Goal: Information Seeking & Learning: Find specific fact

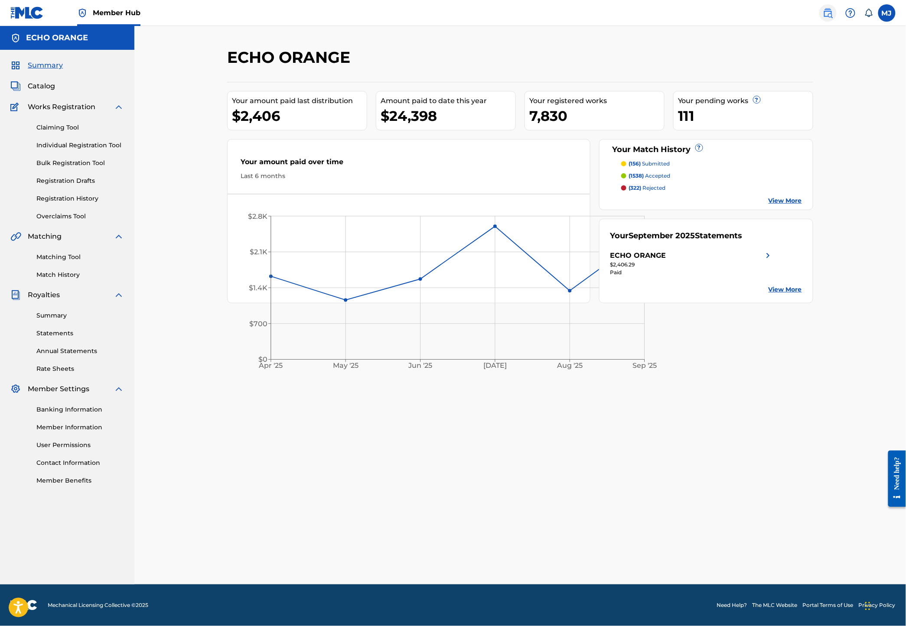
click at [823, 18] on img at bounding box center [828, 13] width 10 height 10
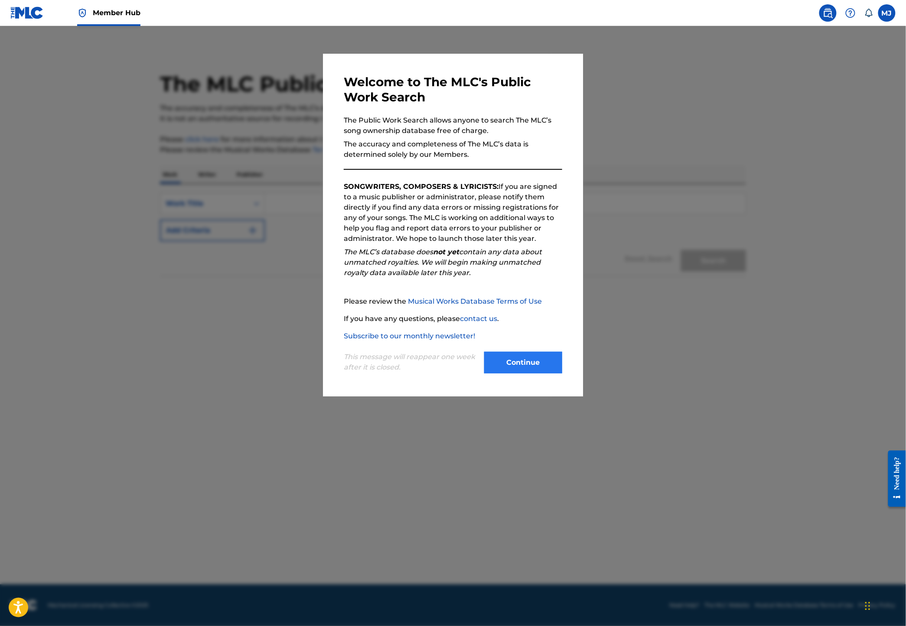
click at [528, 374] on button "Continue" at bounding box center [523, 363] width 78 height 22
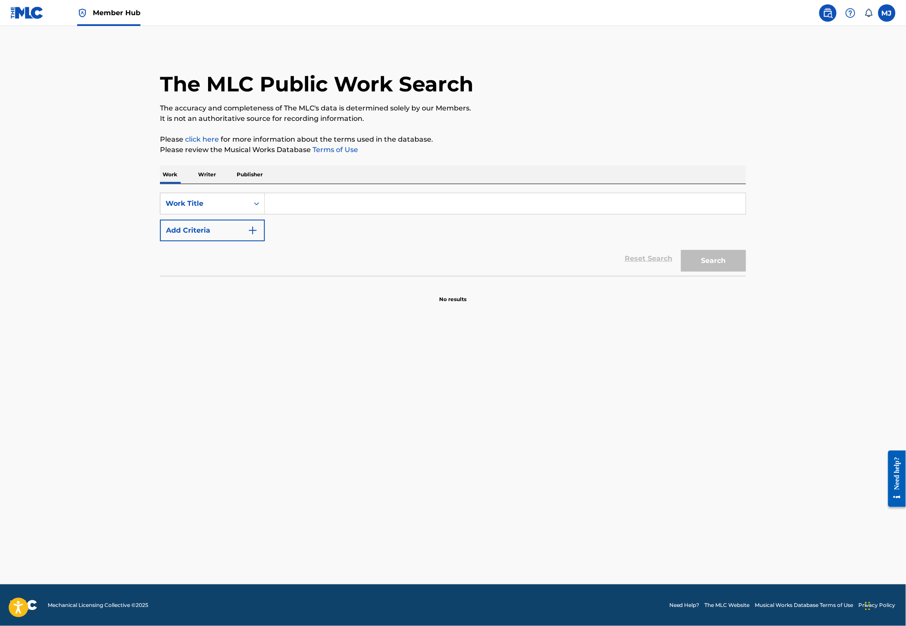
drag, startPoint x: 244, startPoint y: 222, endPoint x: 254, endPoint y: 233, distance: 14.4
click at [265, 214] on input "Search Form" at bounding box center [505, 203] width 481 height 21
click at [160, 212] on div "SearchWithCriteriac30487f3-17d6-4c14-b415-b272313d5453 Work Title Add Criteria …" at bounding box center [453, 230] width 586 height 92
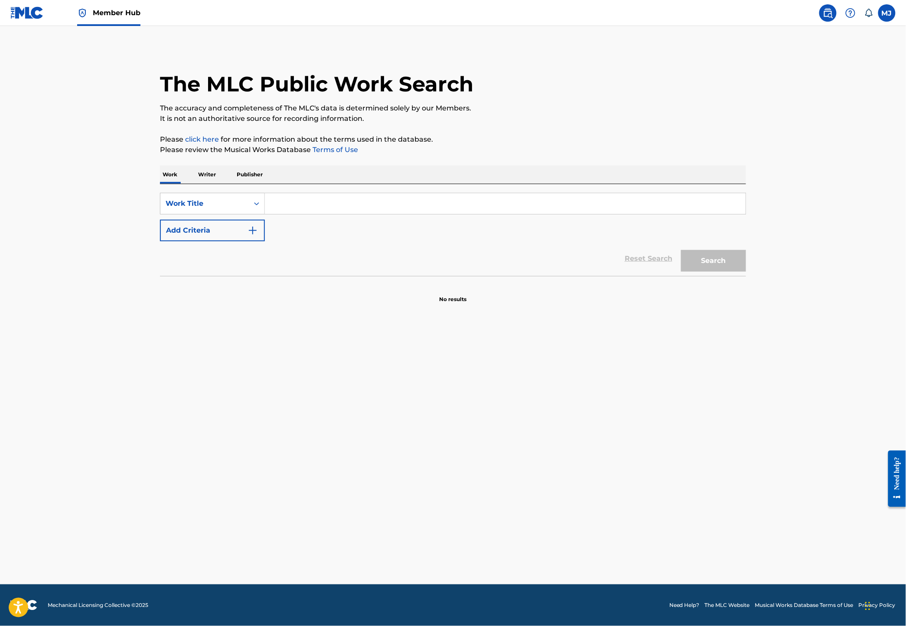
click at [281, 214] on input "Search Form" at bounding box center [505, 203] width 481 height 21
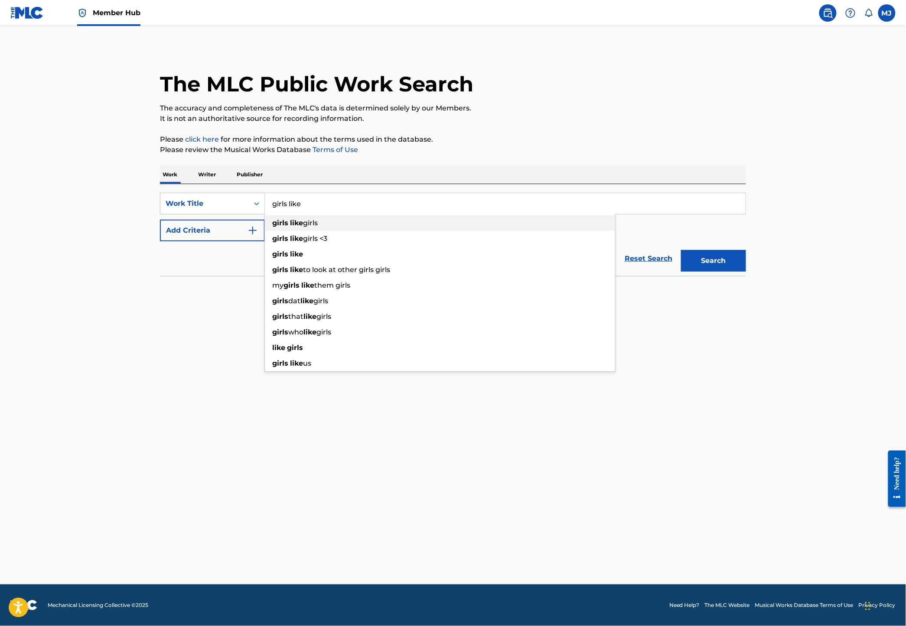
click at [290, 227] on strong "like" at bounding box center [296, 223] width 13 height 8
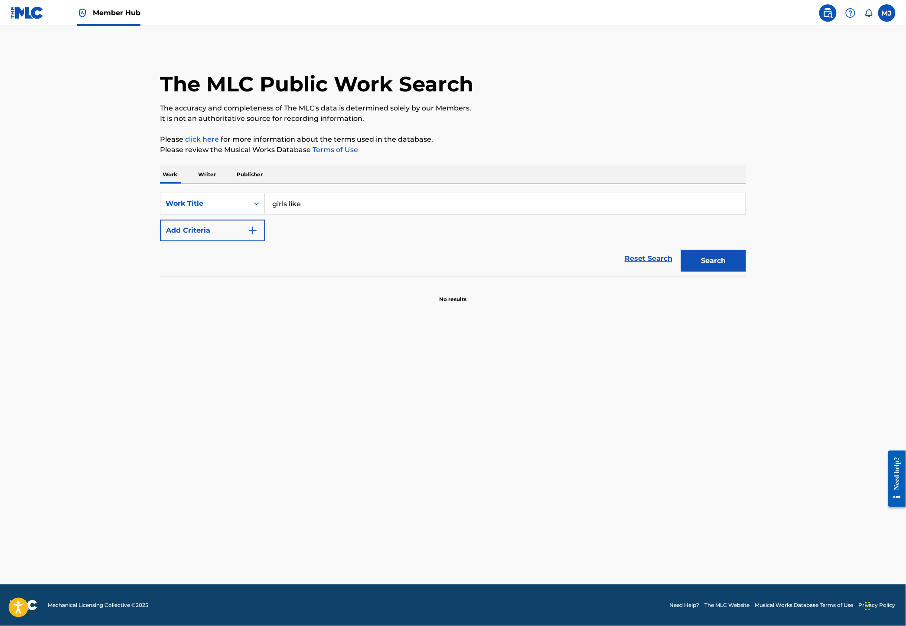
type input "girls like girls"
click at [746, 272] on button "Search" at bounding box center [713, 261] width 65 height 22
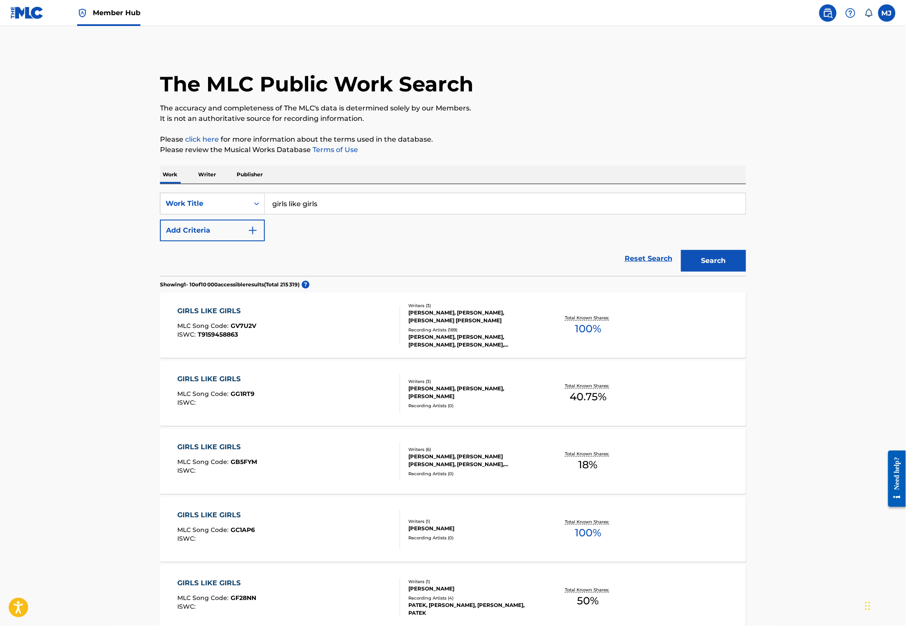
click at [214, 241] on div "SearchWithCriteriac30487f3-17d6-4c14-b415-b272313d5453 Work Title girls like gi…" at bounding box center [453, 217] width 586 height 49
click at [197, 241] on button "Add Criteria" at bounding box center [212, 231] width 105 height 22
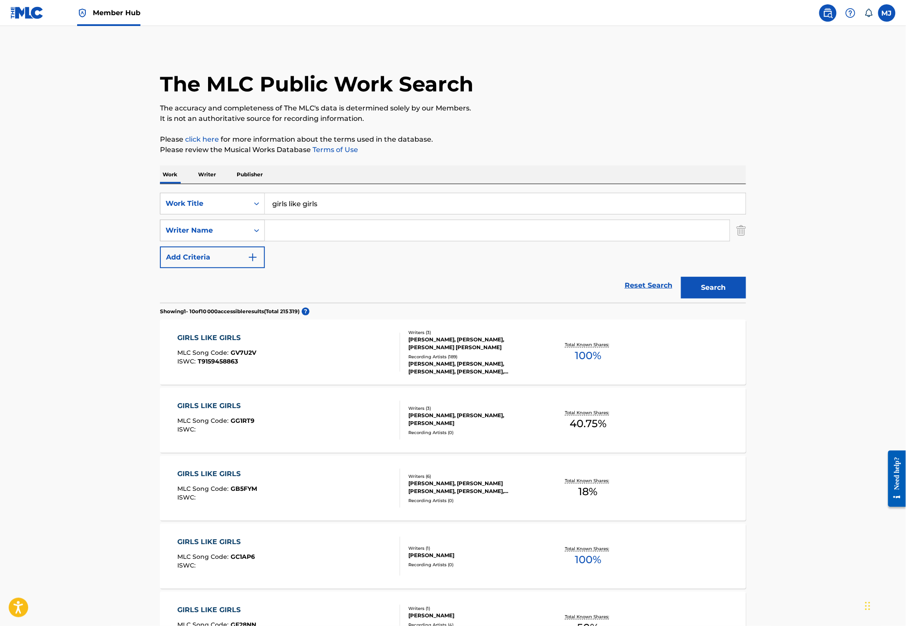
click at [189, 236] on div "Writer Name" at bounding box center [205, 230] width 78 height 10
click at [191, 236] on div "Writer Name" at bounding box center [205, 230] width 78 height 10
click at [265, 241] on input "Search Form" at bounding box center [497, 230] width 465 height 21
type input "opic"
click at [746, 299] on button "Search" at bounding box center [713, 288] width 65 height 22
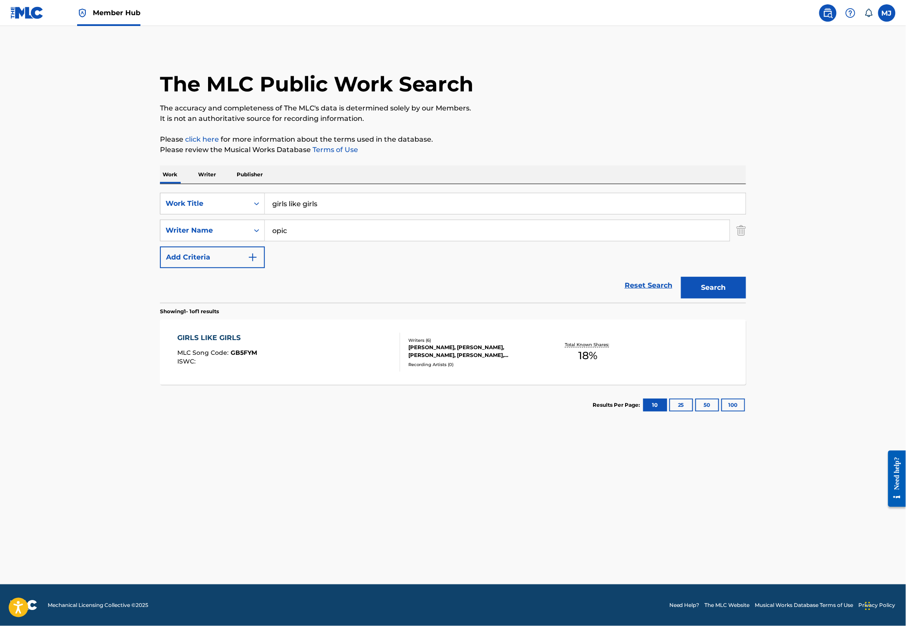
click at [246, 426] on section "Results Per Page: 10 25 50 100" at bounding box center [453, 405] width 586 height 41
click at [178, 343] on div "GIRLS LIKE GIRLS" at bounding box center [218, 338] width 80 height 10
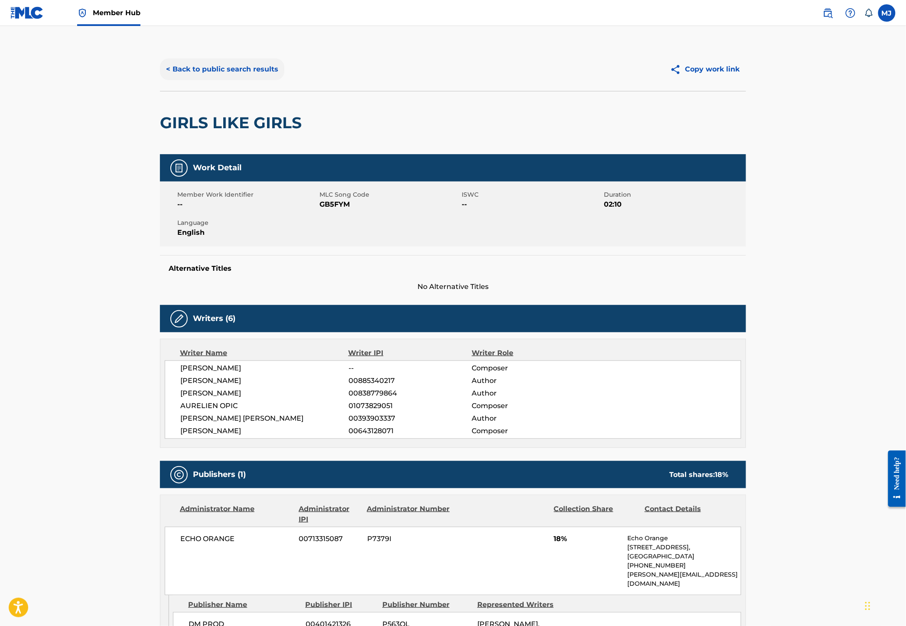
click at [210, 80] on button "< Back to public search results" at bounding box center [222, 70] width 124 height 22
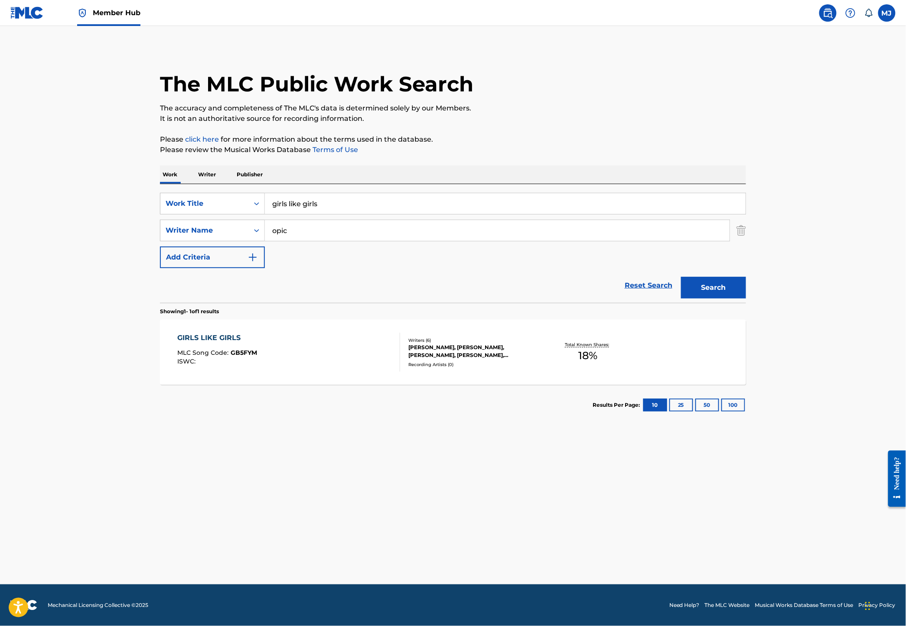
click at [303, 242] on div "SearchWithCriteriac30487f3-17d6-4c14-b415-b272313d5453 Work Title girls like gi…" at bounding box center [453, 230] width 586 height 75
click at [310, 214] on input "girls like girls" at bounding box center [505, 203] width 481 height 21
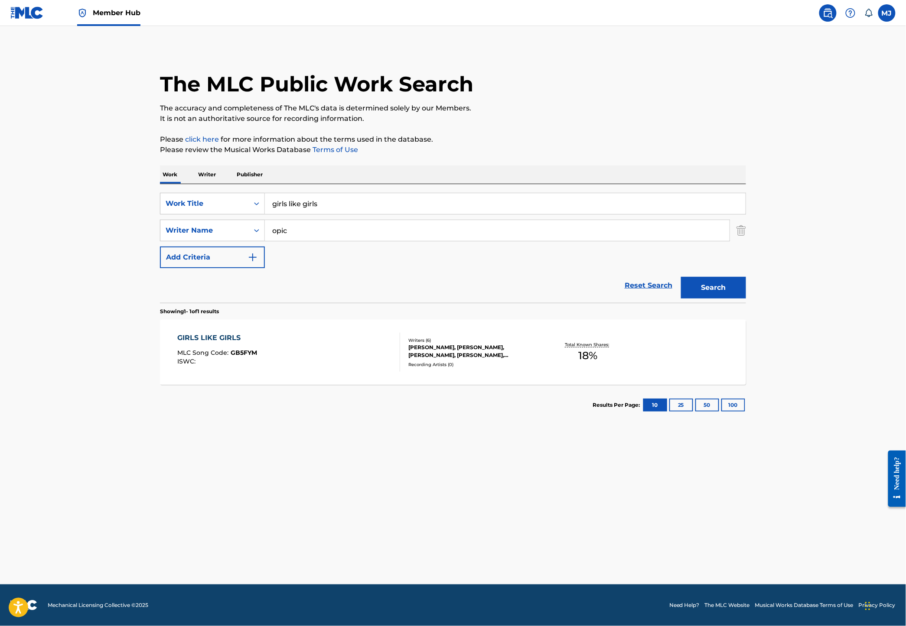
click at [310, 214] on input "girls like girls" at bounding box center [505, 203] width 481 height 21
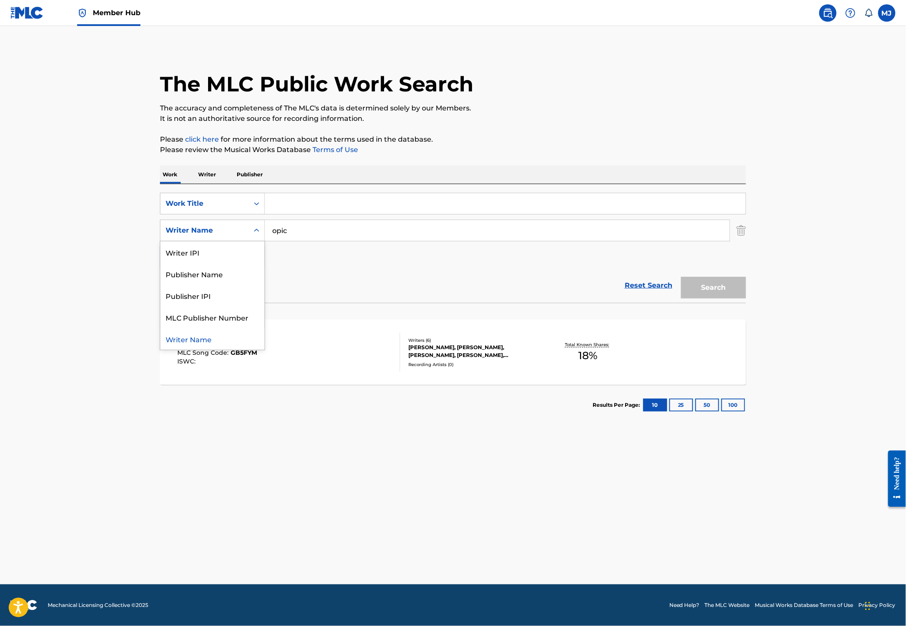
click at [173, 236] on div "Writer Name" at bounding box center [205, 230] width 78 height 10
drag, startPoint x: 160, startPoint y: 311, endPoint x: 198, endPoint y: 304, distance: 38.4
click at [163, 285] on div "Publisher Name" at bounding box center [212, 274] width 104 height 22
click at [336, 241] on input "Search Form" at bounding box center [497, 230] width 465 height 21
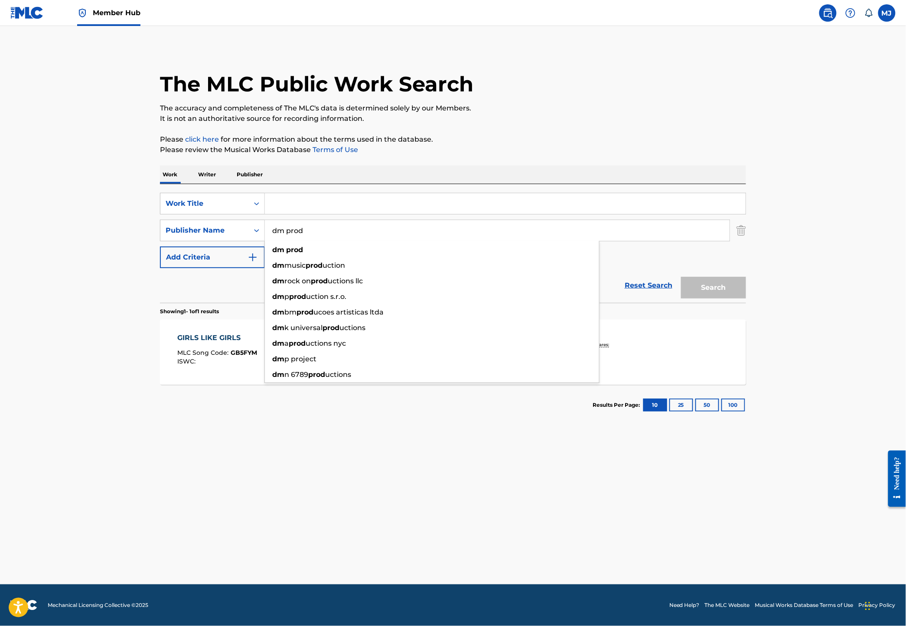
type input "dm prod"
click at [351, 258] on div "dm prod" at bounding box center [432, 250] width 334 height 16
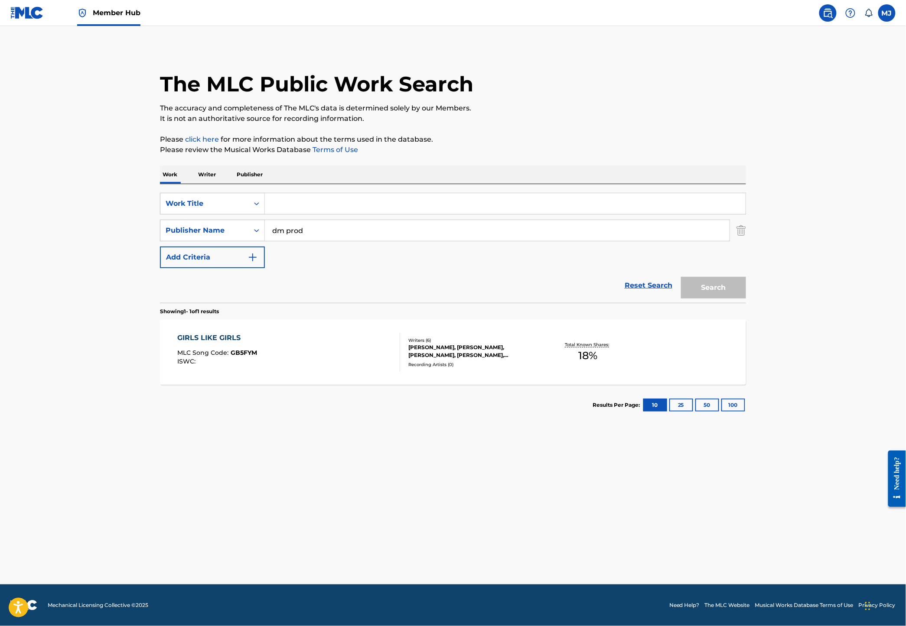
click at [746, 303] on div "Search" at bounding box center [711, 285] width 69 height 35
click at [265, 214] on input "Search Form" at bounding box center [505, 203] width 481 height 21
click at [196, 184] on p "Writer" at bounding box center [207, 175] width 23 height 18
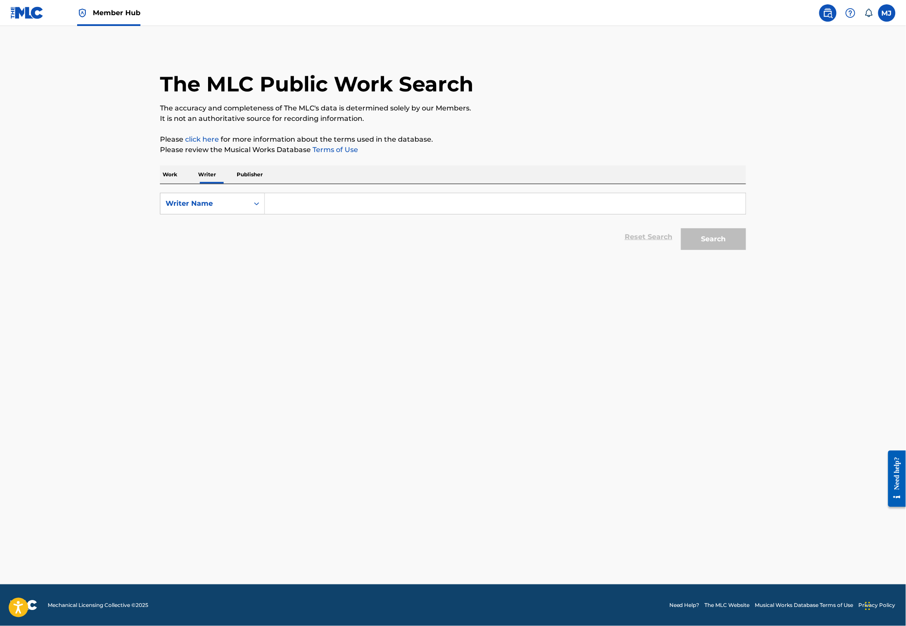
click at [234, 184] on p "Publisher" at bounding box center [249, 175] width 31 height 18
click at [177, 209] on div "Publisher Name" at bounding box center [205, 204] width 78 height 10
click at [306, 214] on input "Search Form" at bounding box center [505, 203] width 481 height 21
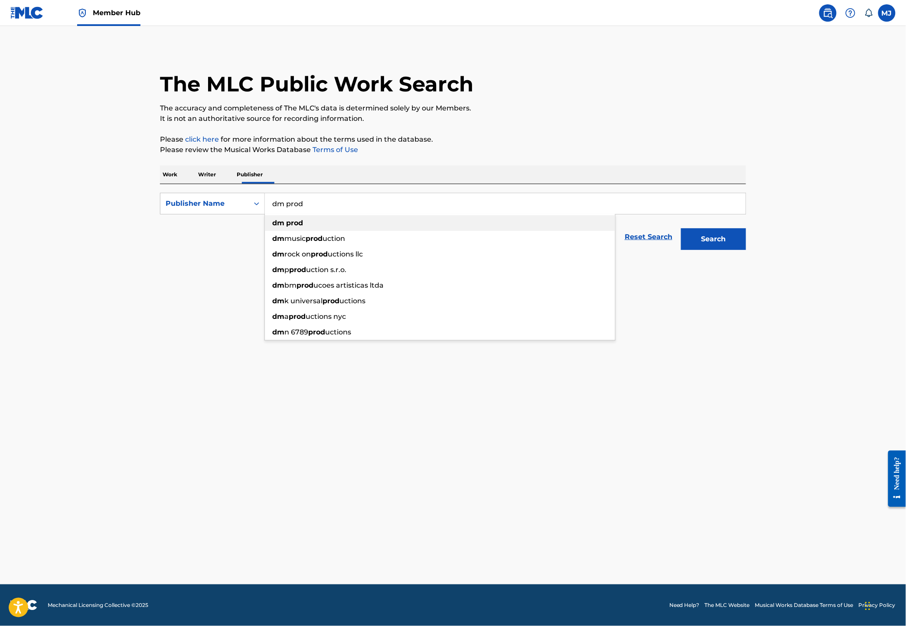
type input "dm prod"
click at [286, 227] on strong "prod" at bounding box center [294, 223] width 17 height 8
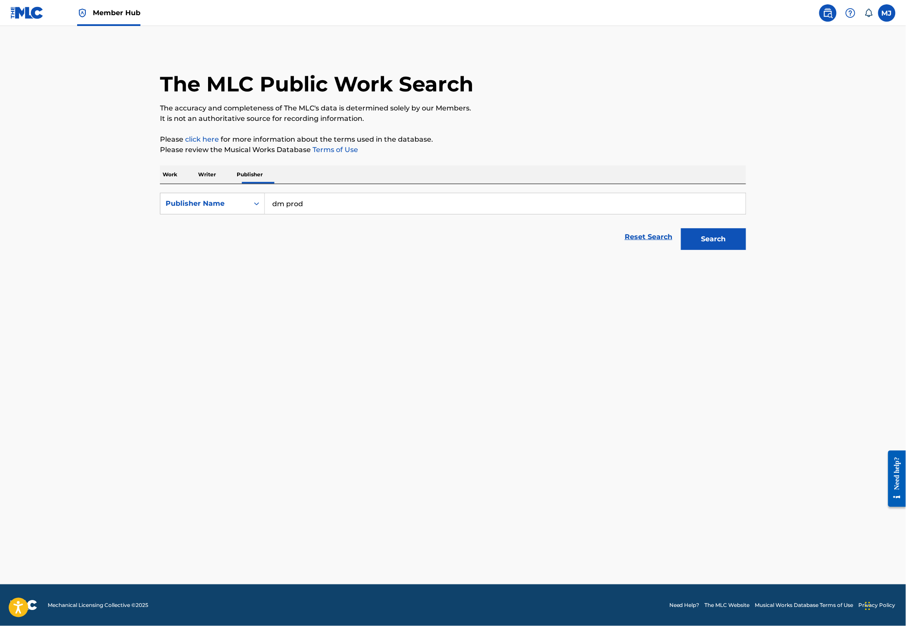
click at [756, 254] on div "The MLC Public Work Search The accuracy and completeness of The MLC's data is d…" at bounding box center [453, 151] width 607 height 207
click at [677, 247] on link "Reset Search" at bounding box center [648, 237] width 56 height 19
click at [401, 247] on form "SearchWithCriteriaf04a5ace-cdbe-461e-adaa-48a64dffdebf Publisher Name Reset Sea…" at bounding box center [453, 224] width 586 height 62
click at [400, 214] on input "Search Form" at bounding box center [505, 203] width 481 height 21
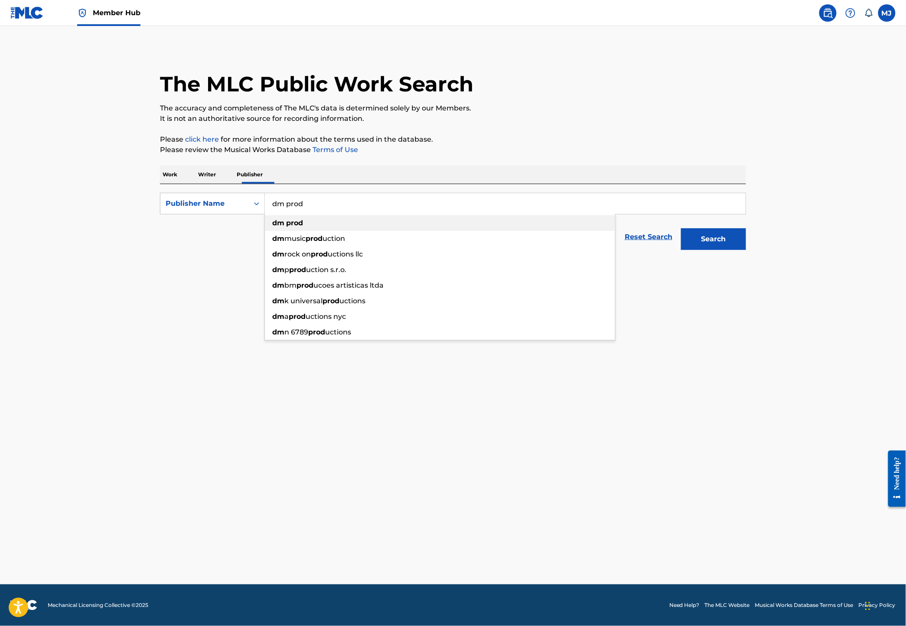
type input "dm prod"
click at [274, 231] on div "dm prod" at bounding box center [440, 223] width 350 height 16
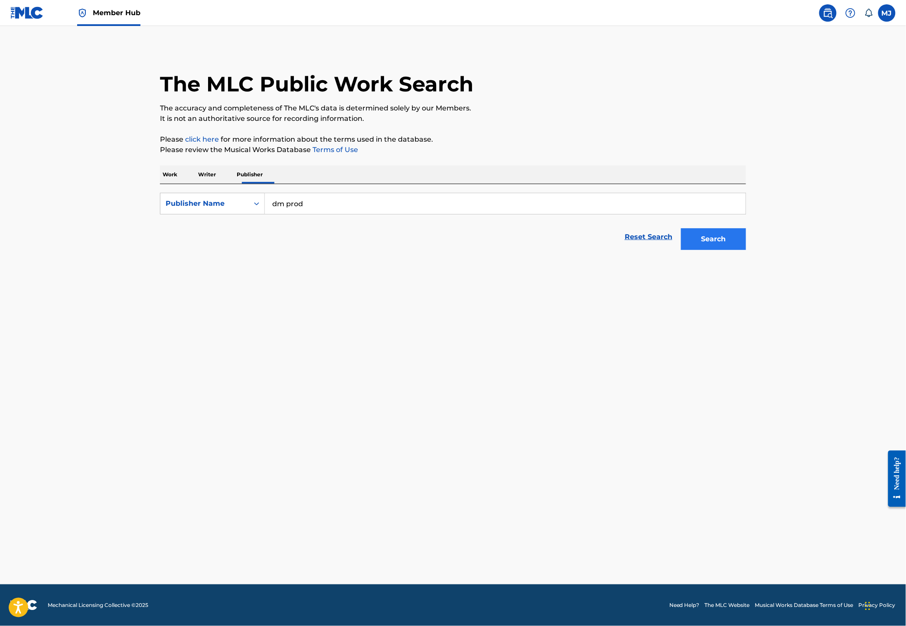
click at [746, 250] on button "Search" at bounding box center [713, 239] width 65 height 22
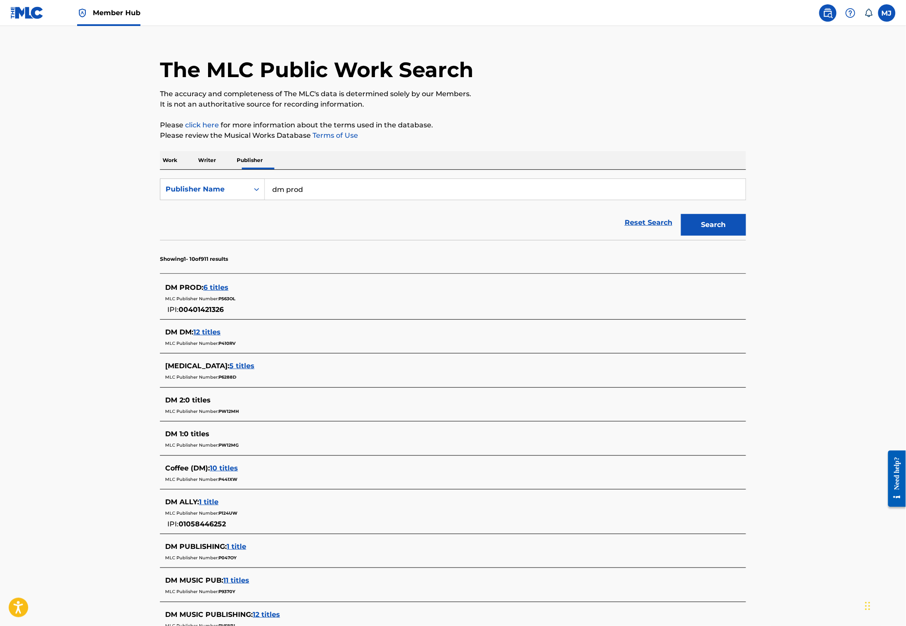
scroll to position [22, 0]
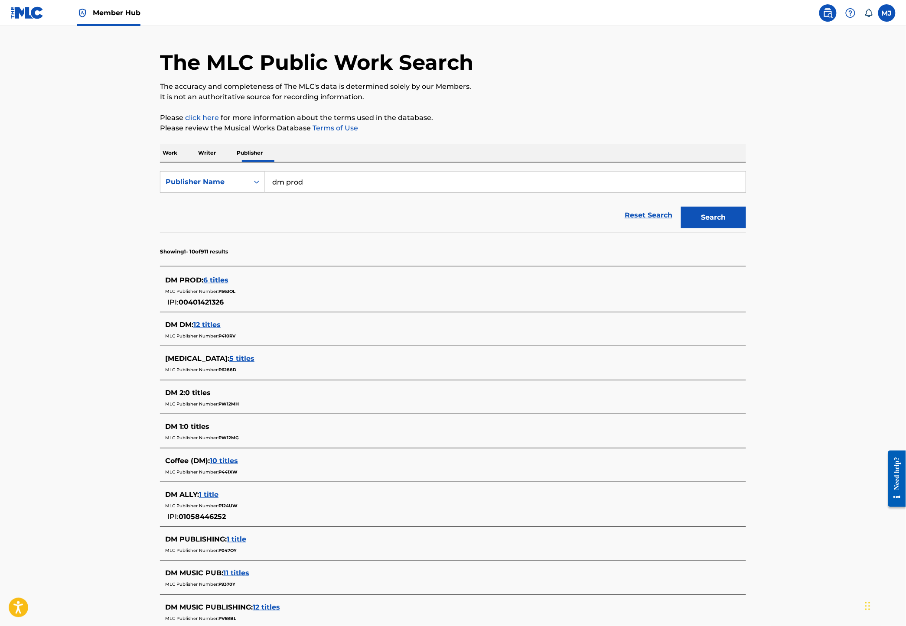
click at [203, 284] on span "6 titles" at bounding box center [215, 280] width 25 height 8
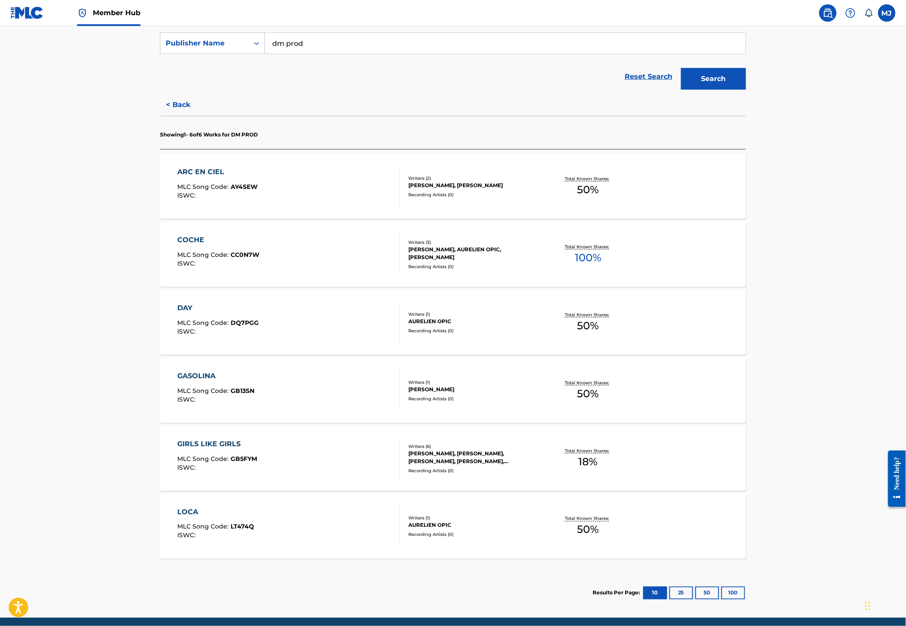
scroll to position [183, 0]
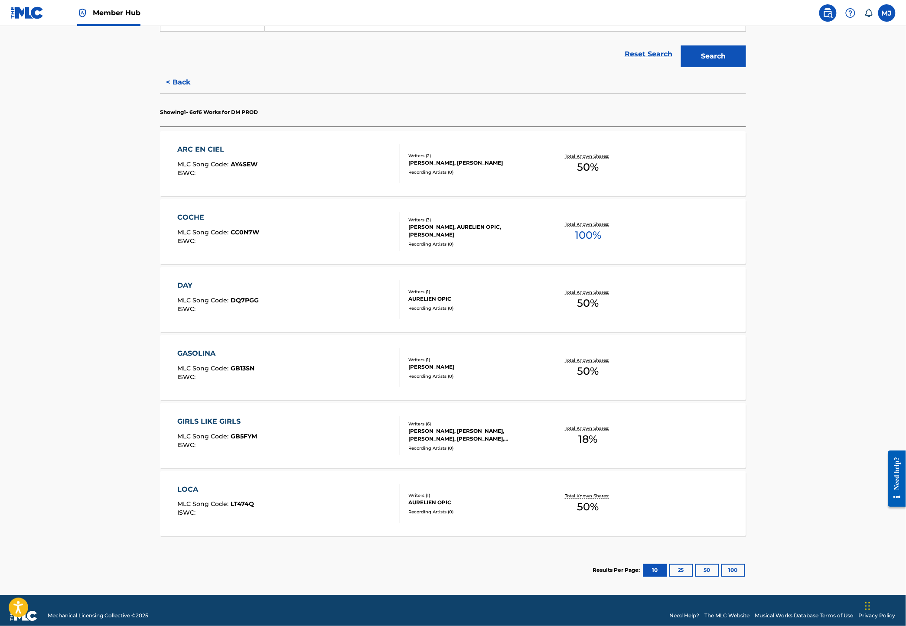
click at [178, 155] on div "ARC EN CIEL" at bounding box center [218, 149] width 80 height 10
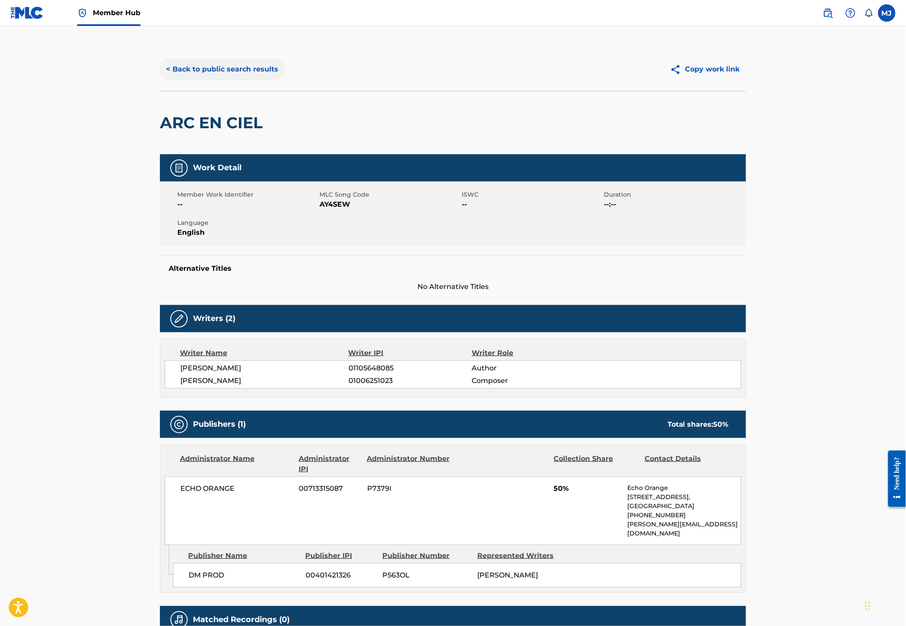
click at [170, 80] on button "< Back to public search results" at bounding box center [222, 70] width 124 height 22
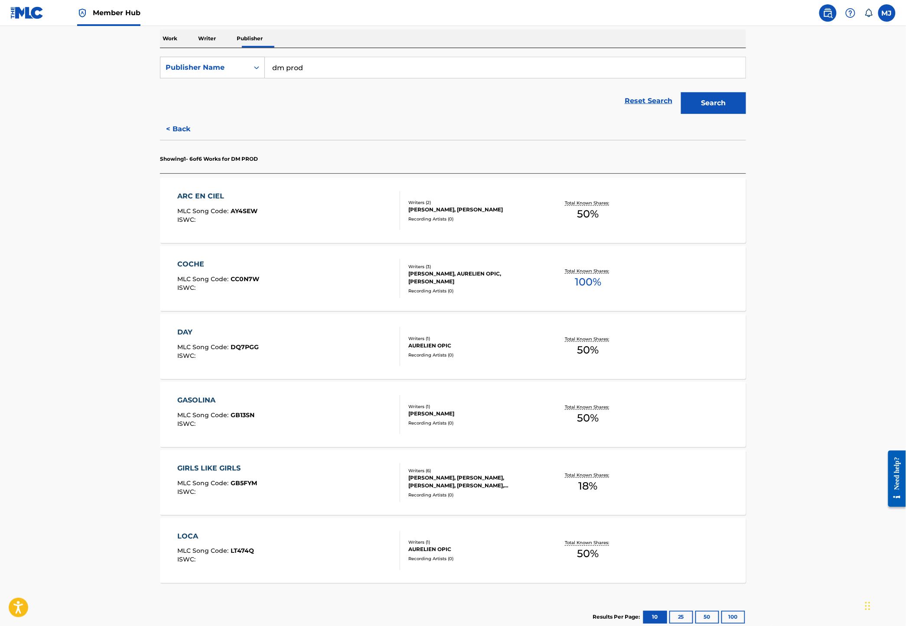
scroll to position [215, 0]
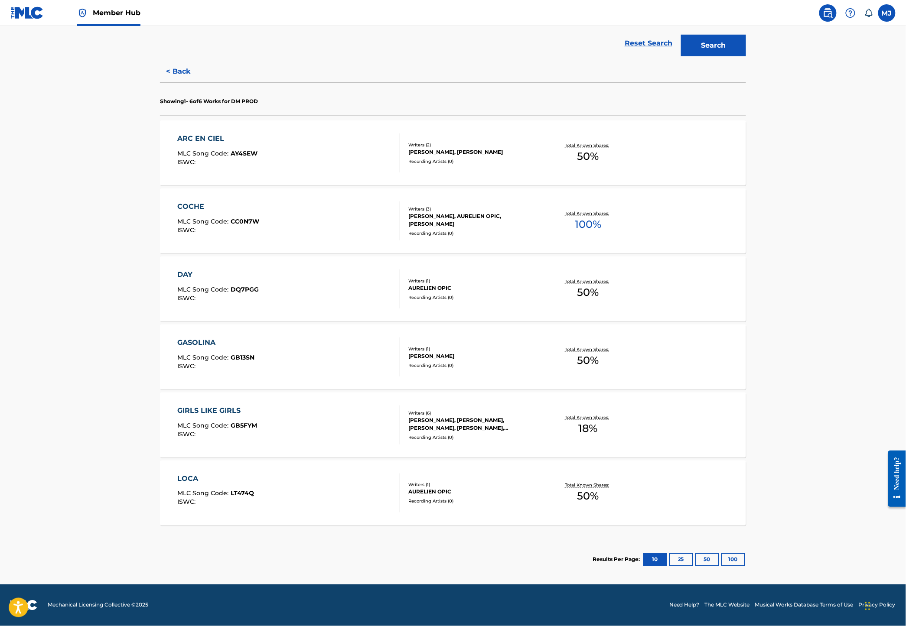
click at [178, 484] on div "LOCA" at bounding box center [216, 479] width 77 height 10
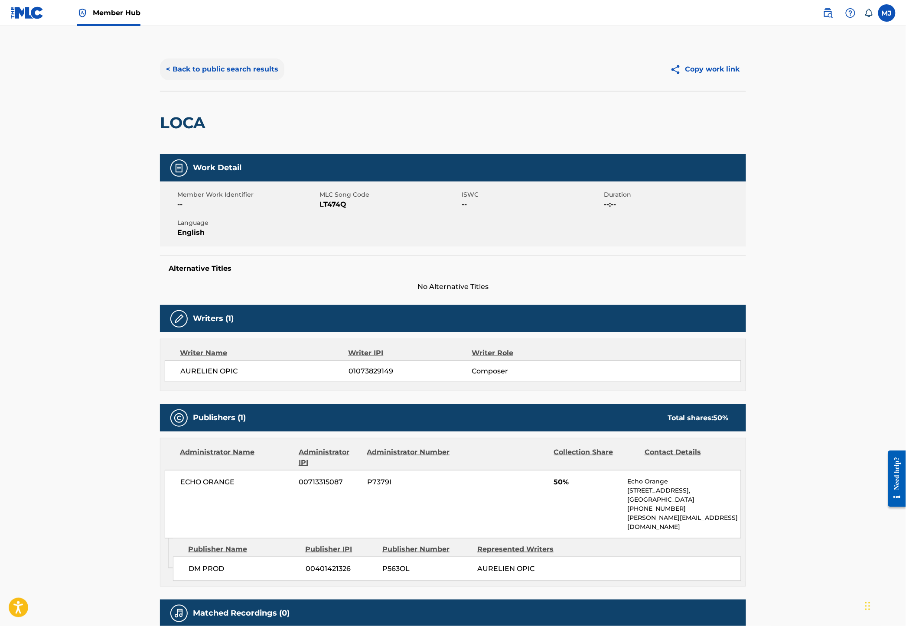
click at [177, 80] on button "< Back to public search results" at bounding box center [222, 70] width 124 height 22
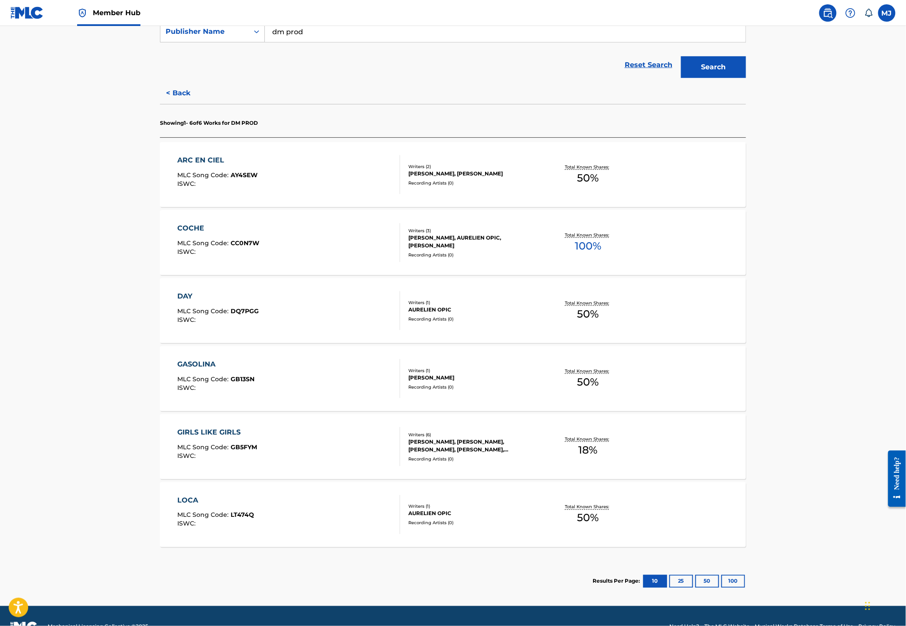
scroll to position [258, 0]
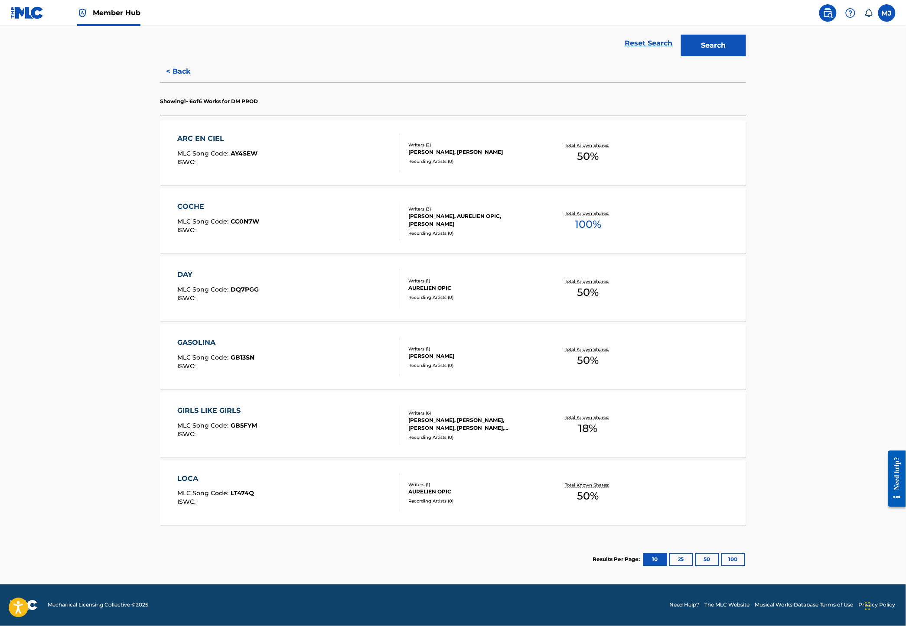
click at [178, 474] on div "LOCA" at bounding box center [216, 479] width 77 height 10
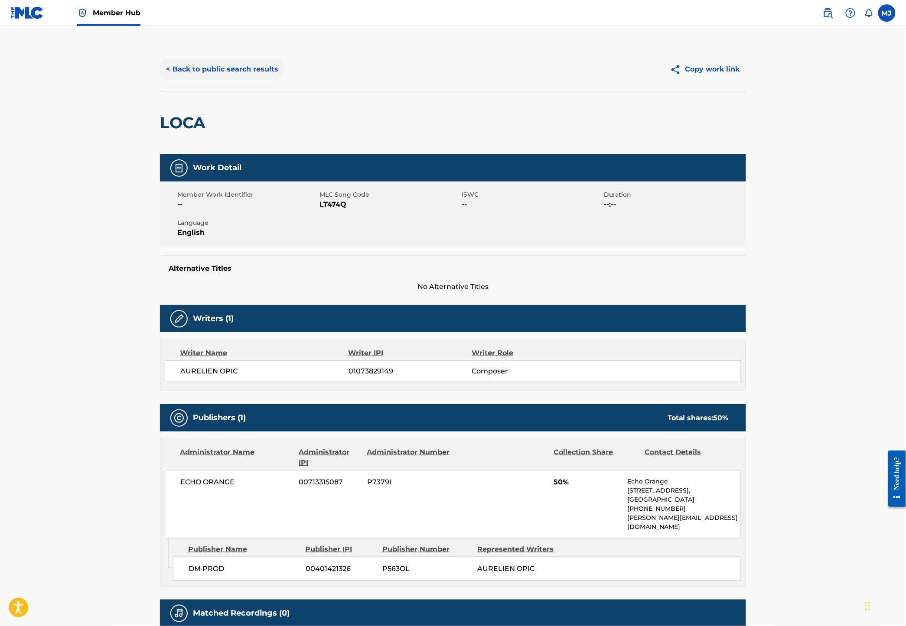
click at [160, 80] on button "< Back to public search results" at bounding box center [222, 70] width 124 height 22
